Goal: Transaction & Acquisition: Book appointment/travel/reservation

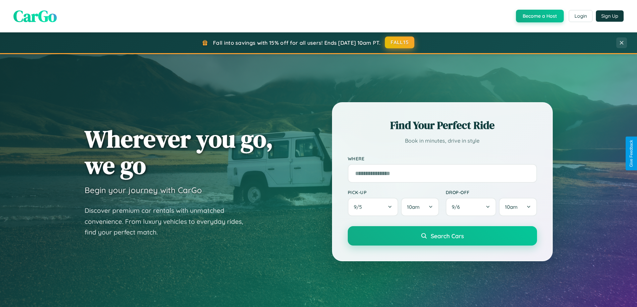
click at [400, 42] on button "FALL15" at bounding box center [399, 42] width 29 height 12
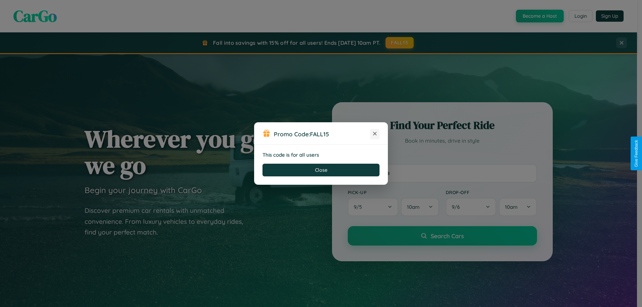
click at [375, 134] on icon at bounding box center [374, 133] width 7 height 7
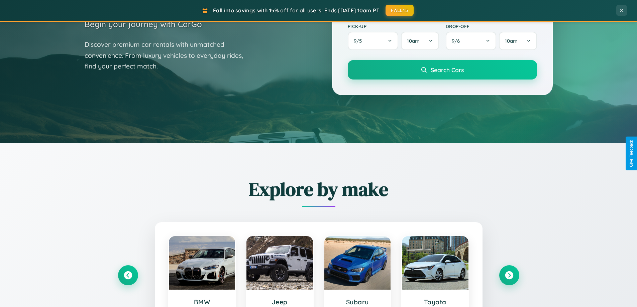
scroll to position [288, 0]
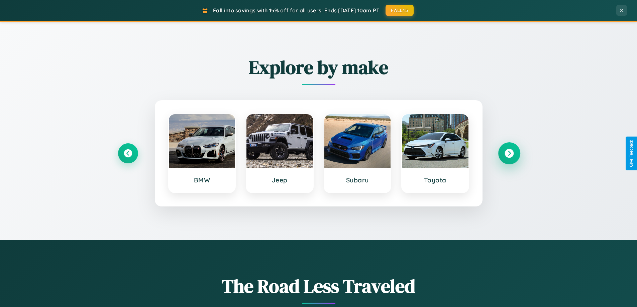
click at [509, 153] on icon at bounding box center [508, 153] width 9 height 9
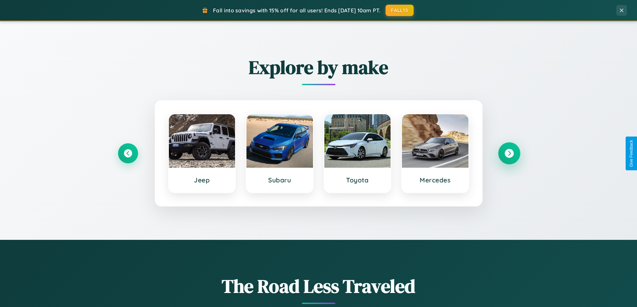
click at [509, 153] on icon at bounding box center [508, 153] width 9 height 9
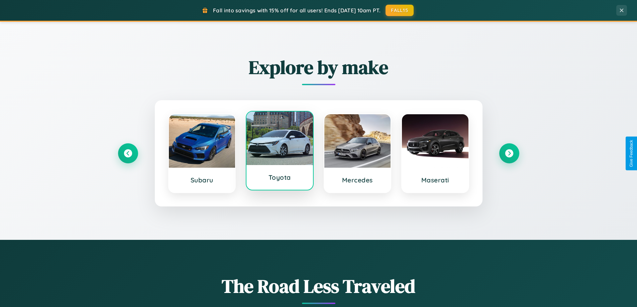
click at [279, 151] on div at bounding box center [279, 138] width 67 height 53
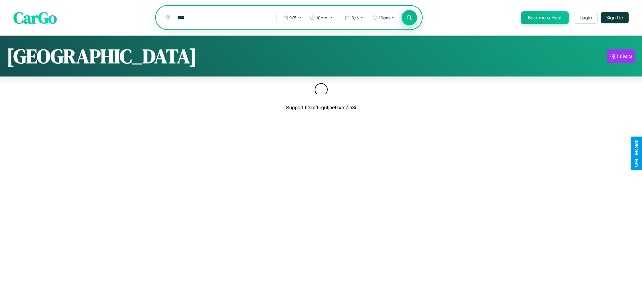
click at [408, 18] on icon at bounding box center [409, 17] width 6 height 6
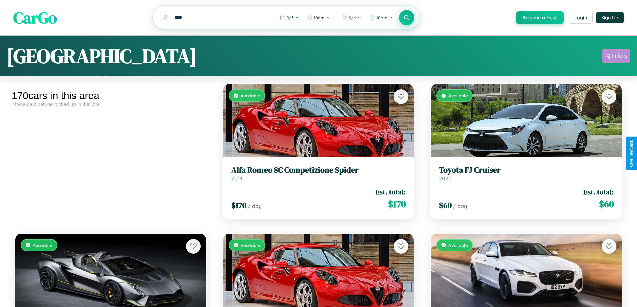
click at [616, 57] on div "Filters" at bounding box center [618, 56] width 15 height 7
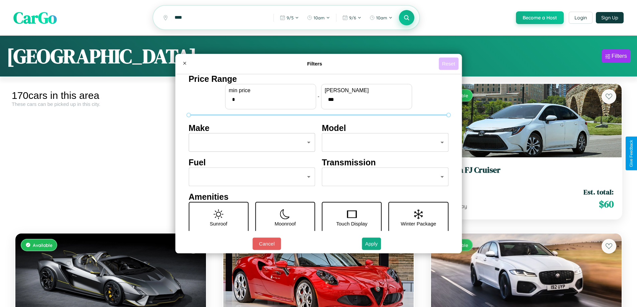
click at [449, 64] on button "Reset" at bounding box center [449, 63] width 20 height 12
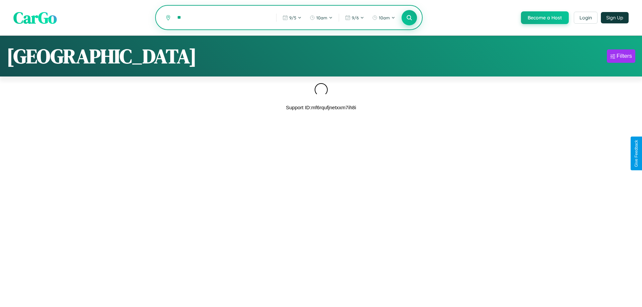
type input "*"
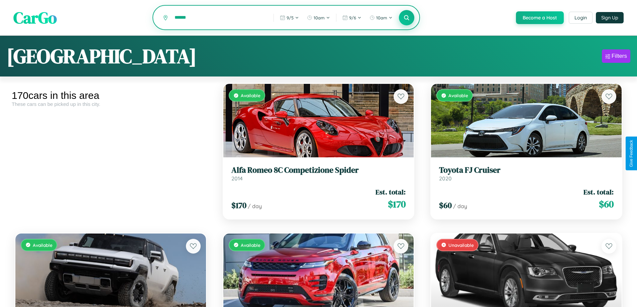
type input "******"
click at [406, 18] on icon at bounding box center [406, 17] width 6 height 6
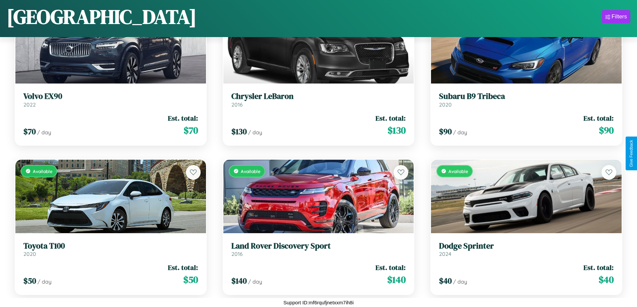
scroll to position [693, 0]
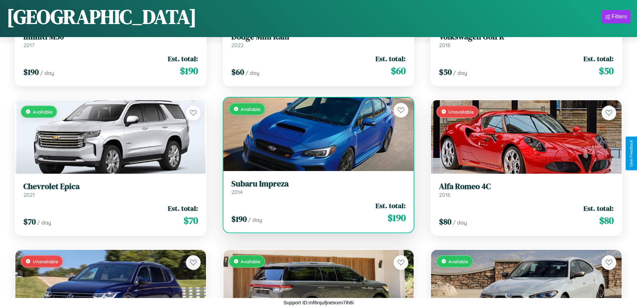
click at [316, 188] on h3 "Subaru Impreza" at bounding box center [318, 184] width 174 height 10
